Goal: Information Seeking & Learning: Learn about a topic

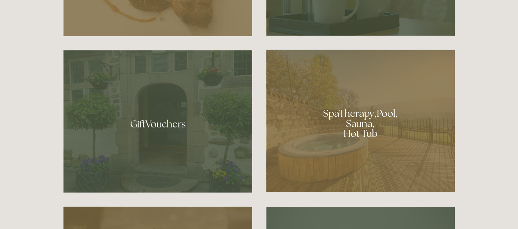
scroll to position [531, 0]
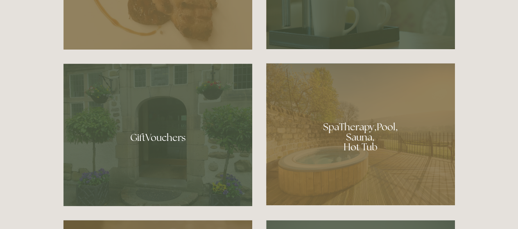
click at [359, 132] on div at bounding box center [360, 134] width 189 height 142
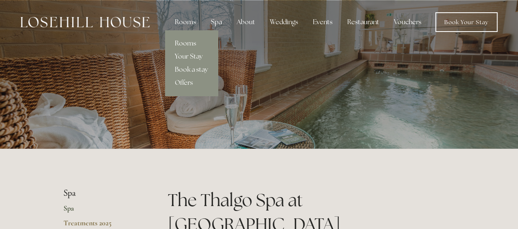
click at [188, 43] on link "Rooms" at bounding box center [191, 43] width 53 height 13
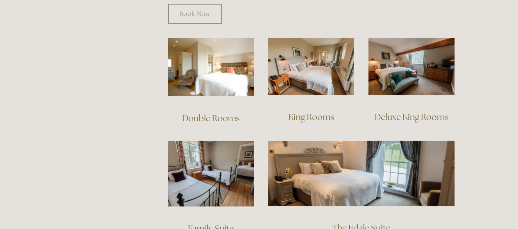
scroll to position [558, 0]
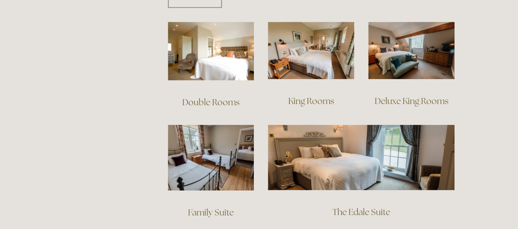
click at [415, 95] on link "Deluxe King Rooms" at bounding box center [412, 100] width 74 height 11
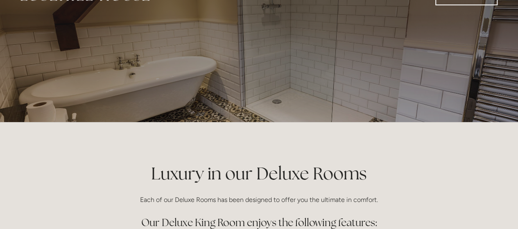
scroll to position [0, 0]
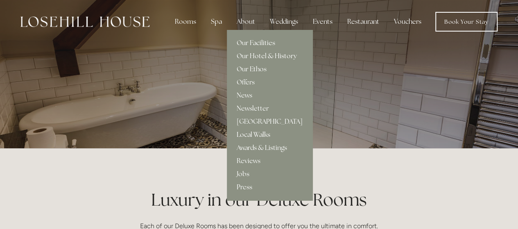
click at [250, 133] on link "Local Walks" at bounding box center [270, 134] width 86 height 13
click at [256, 120] on link "[GEOGRAPHIC_DATA]" at bounding box center [270, 121] width 86 height 13
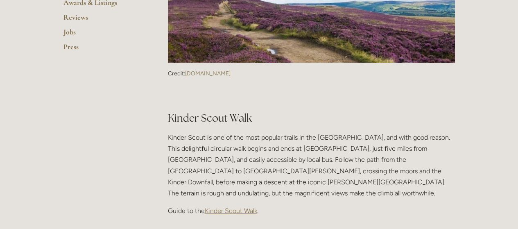
scroll to position [328, 0]
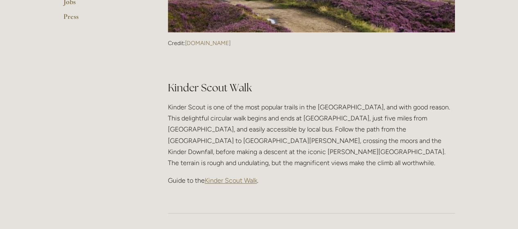
click at [239, 177] on span "Kinder Scout Walk" at bounding box center [231, 181] width 52 height 8
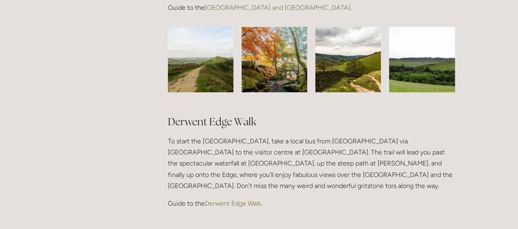
scroll to position [785, 0]
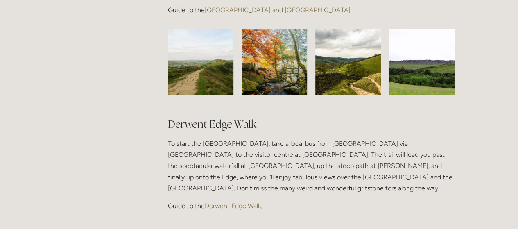
click at [236, 202] on link "Derwent Edge Walk" at bounding box center [233, 206] width 56 height 8
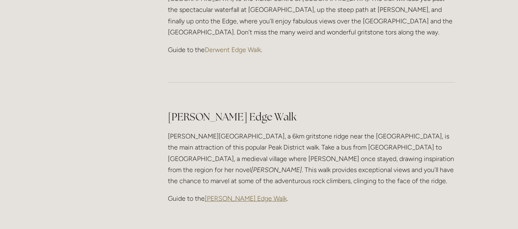
scroll to position [951, 0]
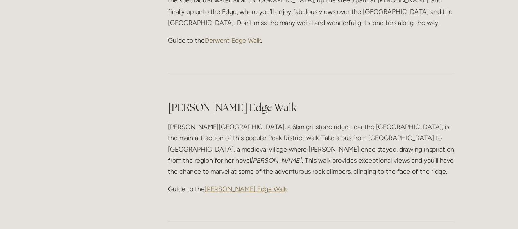
click at [236, 185] on span "[PERSON_NAME] Edge Walk" at bounding box center [246, 189] width 82 height 8
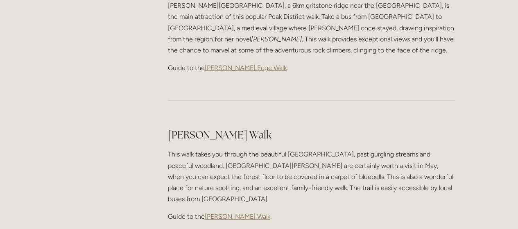
scroll to position [1075, 0]
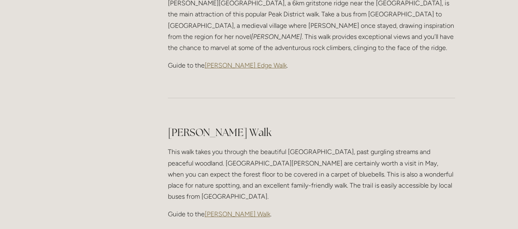
click at [235, 210] on span "[PERSON_NAME] Walk" at bounding box center [238, 214] width 66 height 8
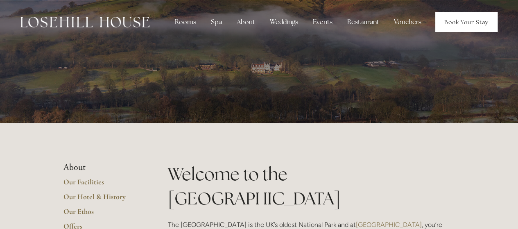
click at [465, 20] on link "Book Your Stay" at bounding box center [467, 22] width 62 height 20
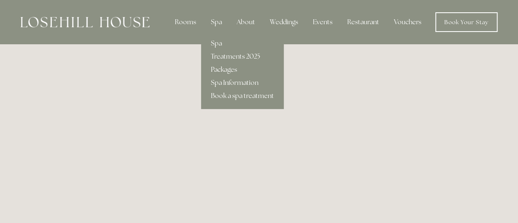
click at [223, 68] on link "Packages" at bounding box center [242, 69] width 83 height 13
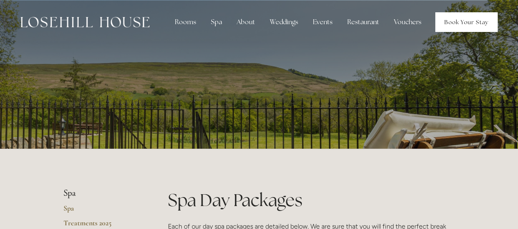
click at [466, 18] on link "Book Your Stay" at bounding box center [467, 22] width 62 height 20
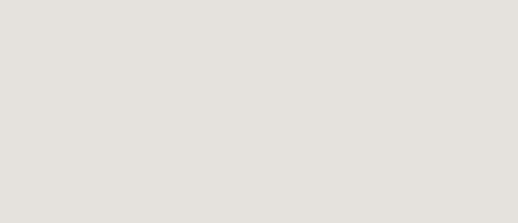
scroll to position [107, 0]
drag, startPoint x: 522, startPoint y: 24, endPoint x: 524, endPoint y: 35, distance: 10.8
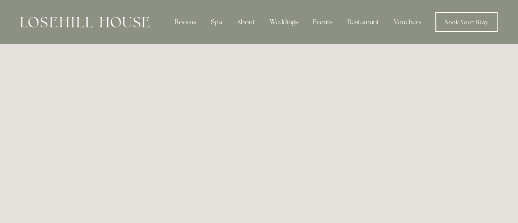
click at [92, 23] on img at bounding box center [84, 22] width 129 height 11
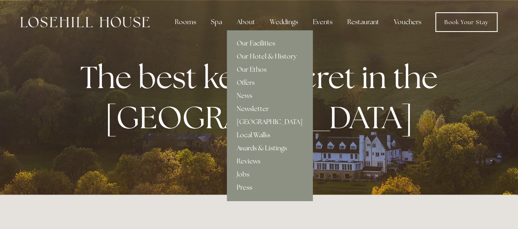
click at [255, 42] on link "Our Facilities" at bounding box center [270, 43] width 86 height 13
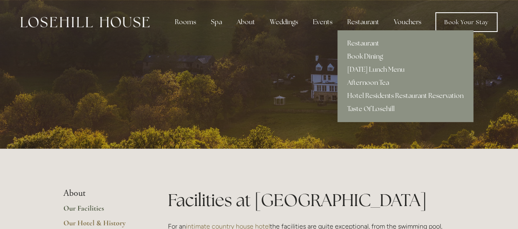
click at [359, 44] on link "Restaurant" at bounding box center [406, 43] width 136 height 13
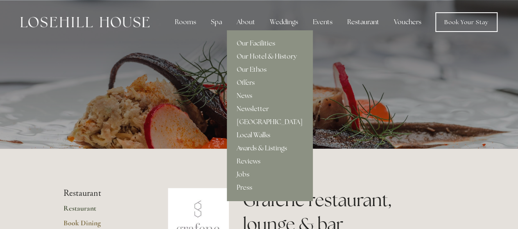
click at [255, 136] on link "Local Walks" at bounding box center [270, 135] width 86 height 13
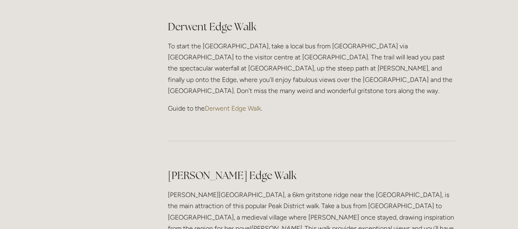
scroll to position [967, 0]
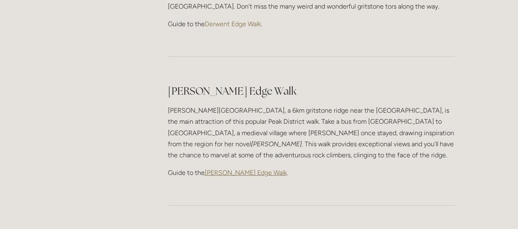
click at [246, 169] on span "[PERSON_NAME] Edge Walk" at bounding box center [246, 173] width 82 height 8
